Goal: Task Accomplishment & Management: Manage account settings

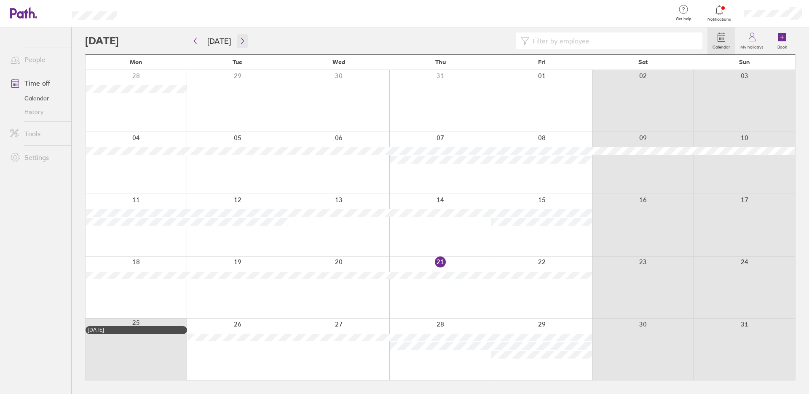
click at [239, 38] on icon "button" at bounding box center [242, 41] width 6 height 7
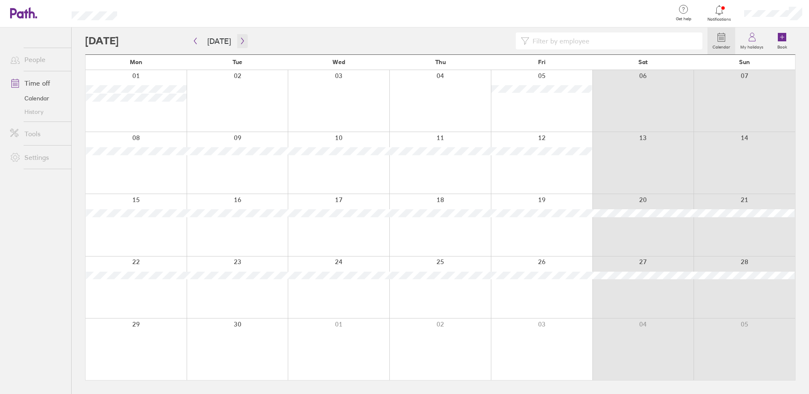
click at [240, 40] on icon "button" at bounding box center [242, 41] width 6 height 7
click at [149, 152] on div at bounding box center [136, 163] width 101 height 62
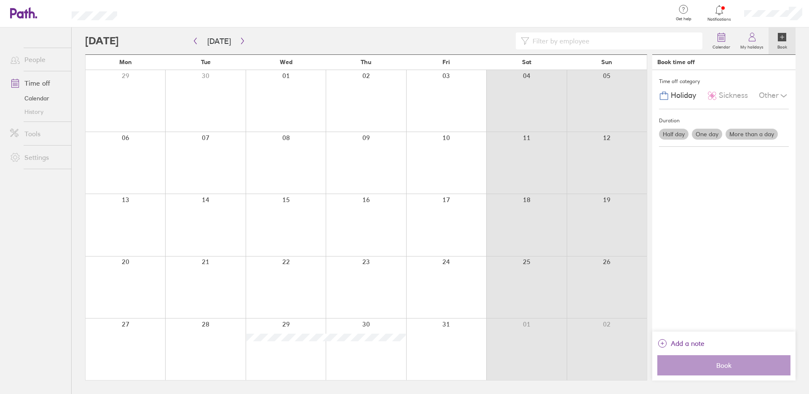
click at [709, 134] on label "One day" at bounding box center [707, 134] width 30 height 11
click at [0, 0] on input "One day" at bounding box center [0, 0] width 0 height 0
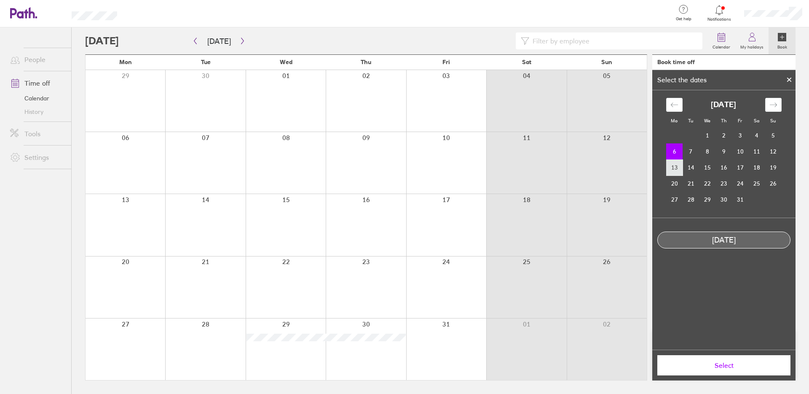
click at [671, 167] on td "13" at bounding box center [674, 167] width 16 height 16
click at [669, 153] on td "6" at bounding box center [674, 151] width 16 height 16
click at [695, 154] on td "7" at bounding box center [691, 151] width 16 height 16
click at [675, 153] on td "6" at bounding box center [674, 151] width 16 height 16
click at [753, 363] on span "Select" at bounding box center [724, 365] width 121 height 8
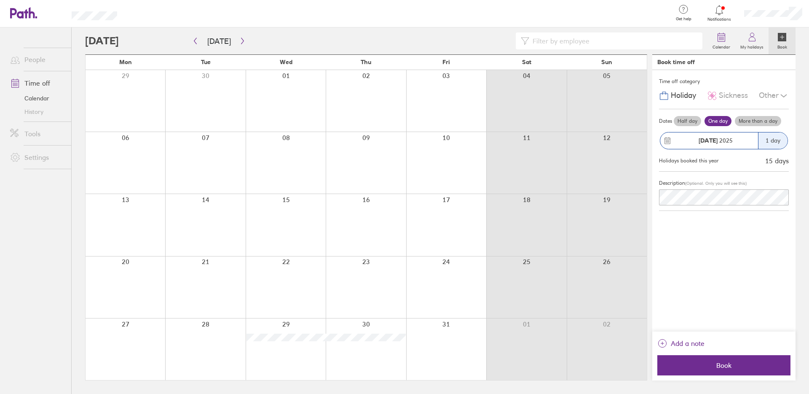
click at [755, 120] on label "More than a day" at bounding box center [758, 121] width 46 height 10
click at [0, 0] on input "More than a day" at bounding box center [0, 0] width 0 height 0
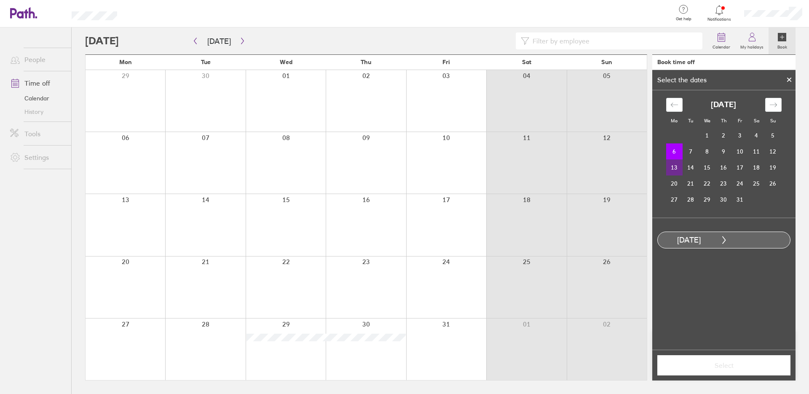
click at [673, 163] on td "13" at bounding box center [674, 167] width 16 height 16
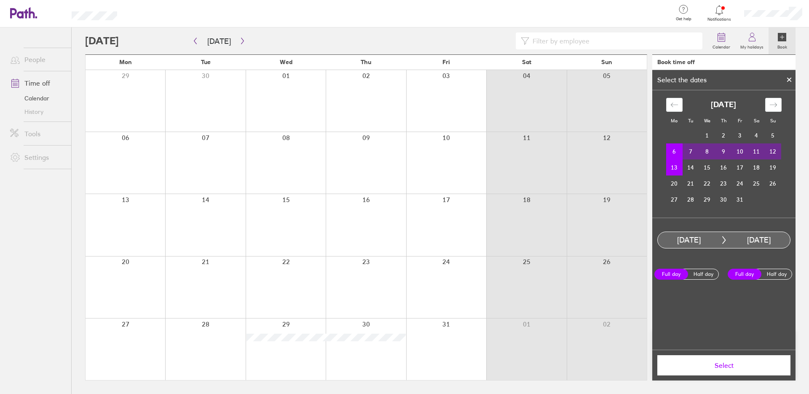
click at [715, 365] on span "Select" at bounding box center [724, 365] width 121 height 8
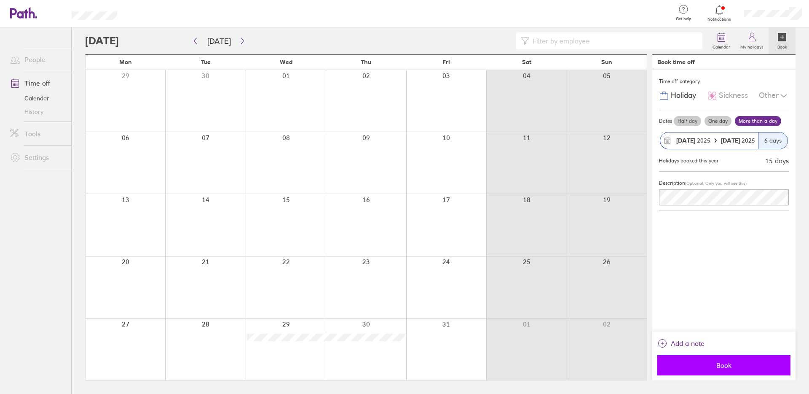
click at [743, 368] on span "Book" at bounding box center [724, 365] width 121 height 8
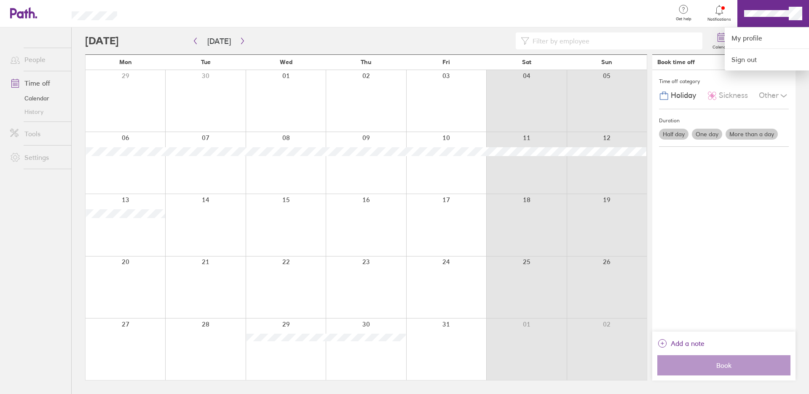
click at [760, 13] on div at bounding box center [404, 197] width 809 height 394
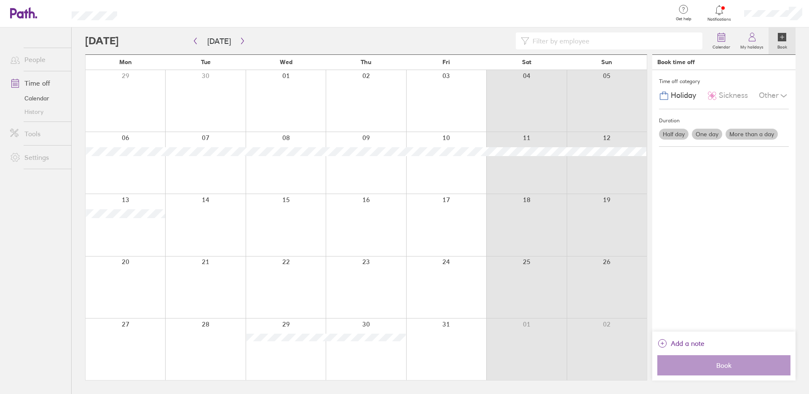
click at [40, 210] on ul "People Time off Calendar History Tools Settings" at bounding box center [35, 196] width 71 height 339
